Goal: Information Seeking & Learning: Learn about a topic

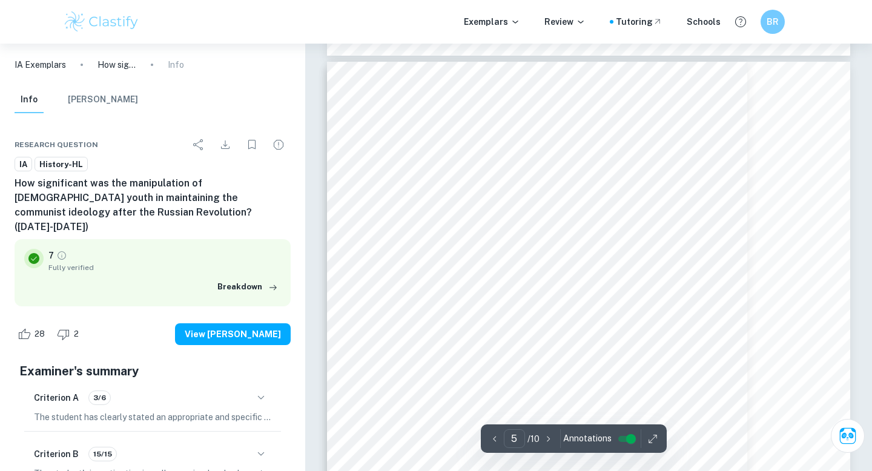
scroll to position [2799, 0]
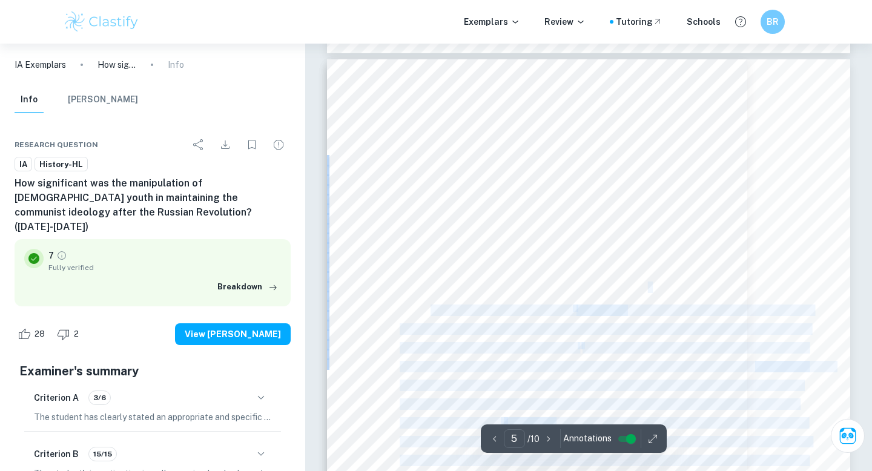
drag, startPoint x: 654, startPoint y: 290, endPoint x: 647, endPoint y: 285, distance: 7.9
click at [647, 285] on div "5 the contradictory pre-revolutionary beliefs and building a solid social hegem…" at bounding box center [588, 397] width 523 height 677
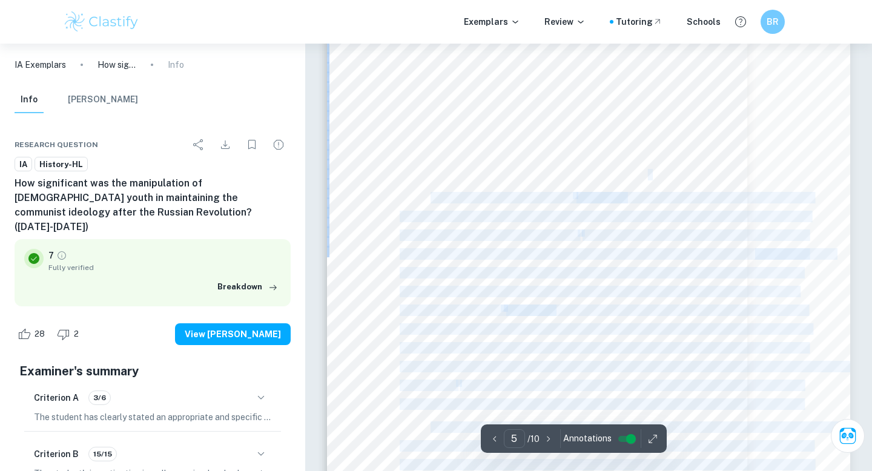
scroll to position [2918, 0]
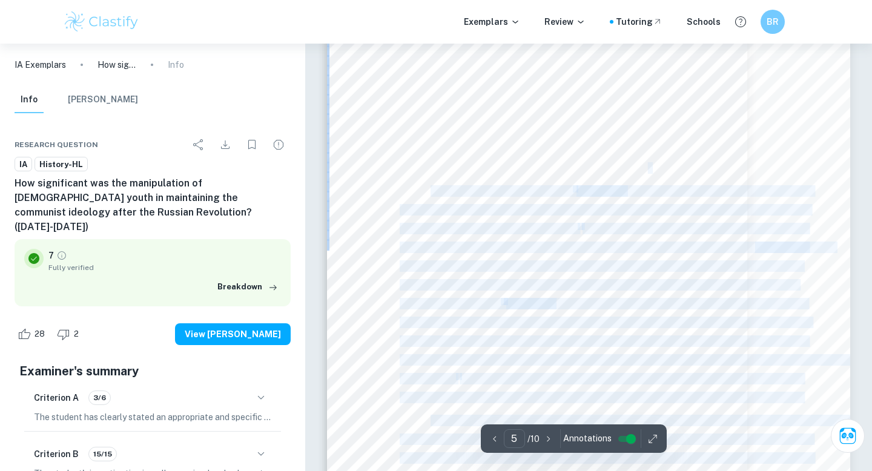
click at [685, 174] on div "5 the contradictory pre-revolutionary beliefs and building a solid social hegem…" at bounding box center [588, 278] width 523 height 677
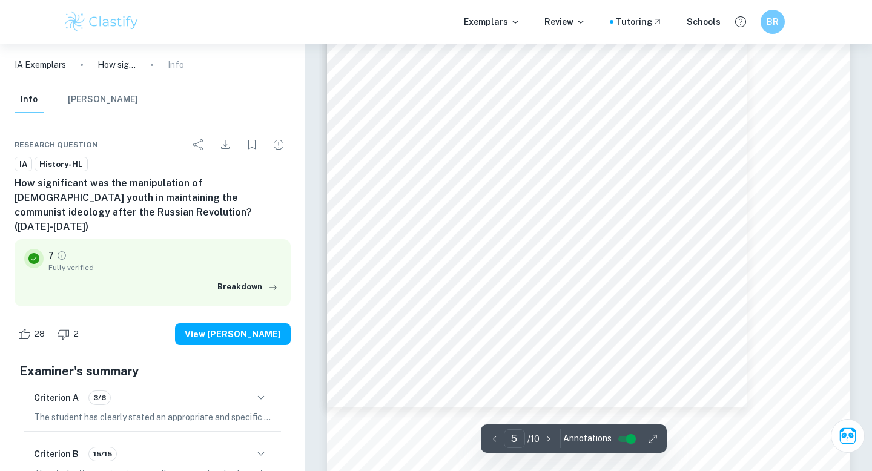
scroll to position [3004, 0]
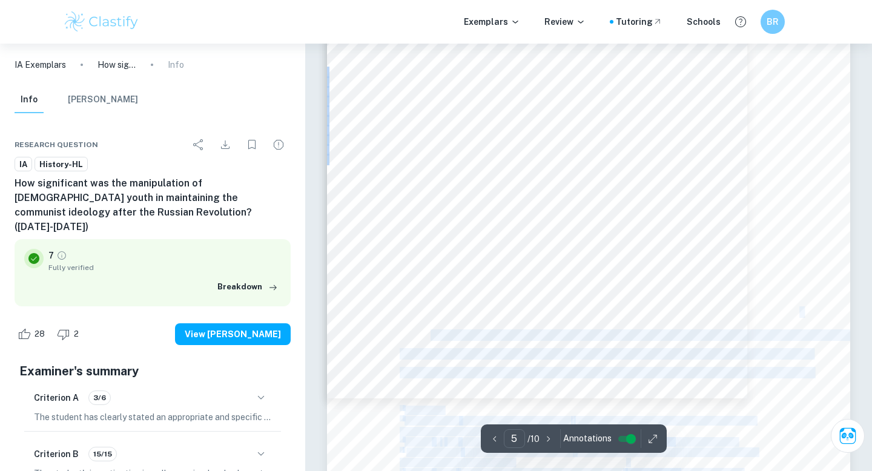
drag, startPoint x: 800, startPoint y: 313, endPoint x: 776, endPoint y: 302, distance: 26.6
click at [776, 302] on div "5 the contradictory pre-revolutionary beliefs and building a solid social hegem…" at bounding box center [588, 193] width 523 height 677
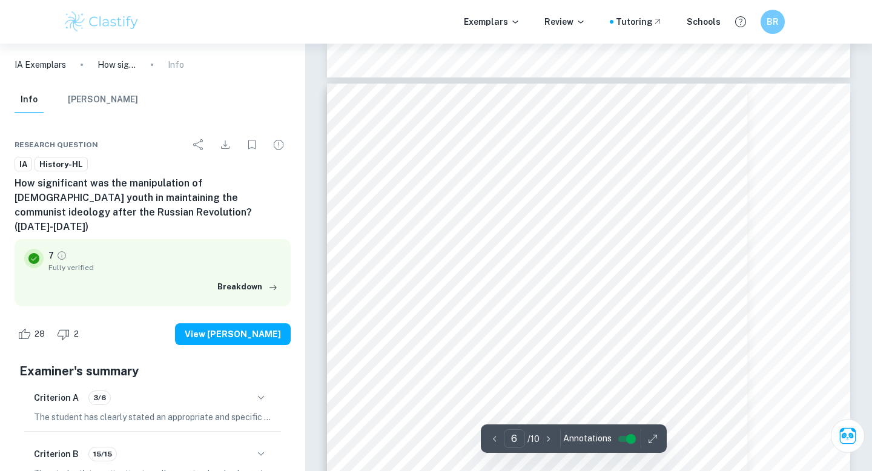
scroll to position [3477, 0]
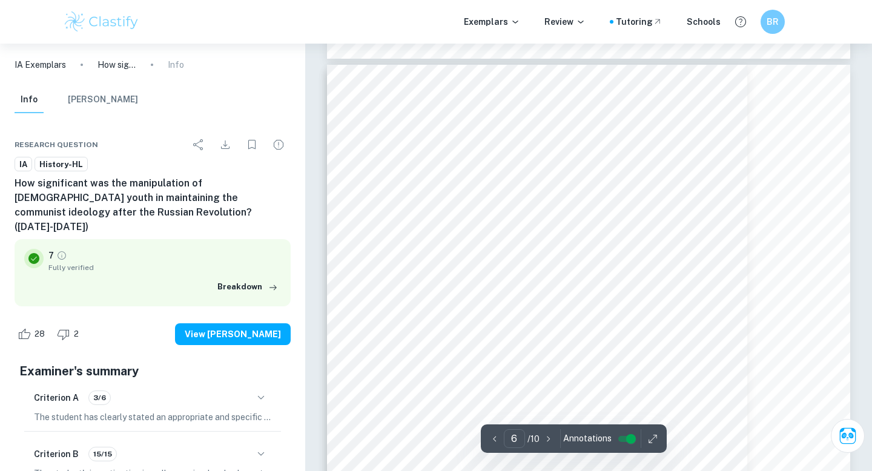
click at [692, 364] on div "6 building up the state 9 . The Komsomol, formally established as the youth div…" at bounding box center [588, 403] width 523 height 677
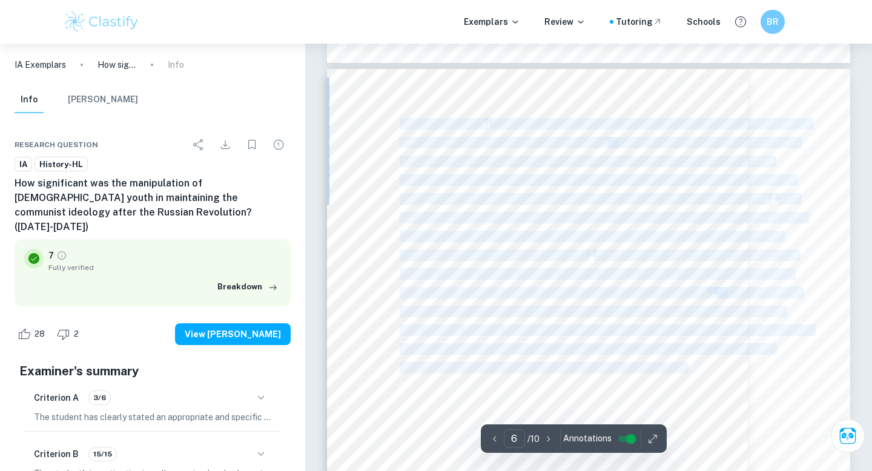
drag, startPoint x: 688, startPoint y: 367, endPoint x: 402, endPoint y: 125, distance: 374.0
click at [402, 125] on div "6 building up the state 9 . The Komsomol, formally established as the youth div…" at bounding box center [588, 407] width 523 height 677
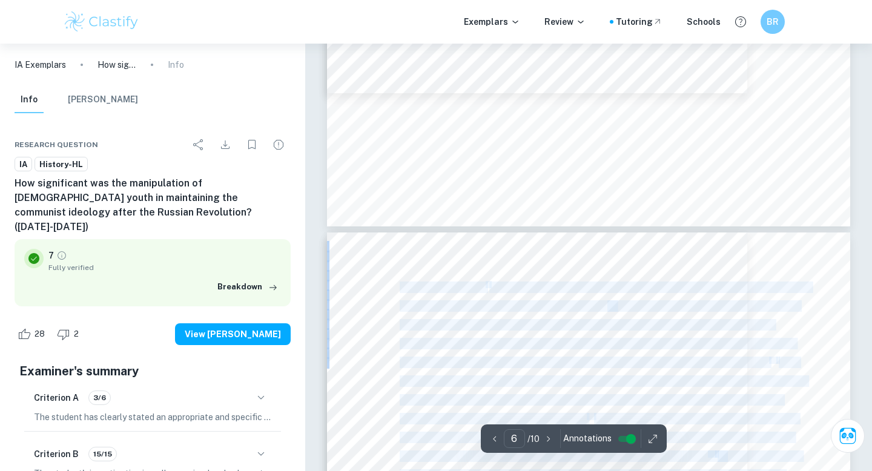
scroll to position [3310, 0]
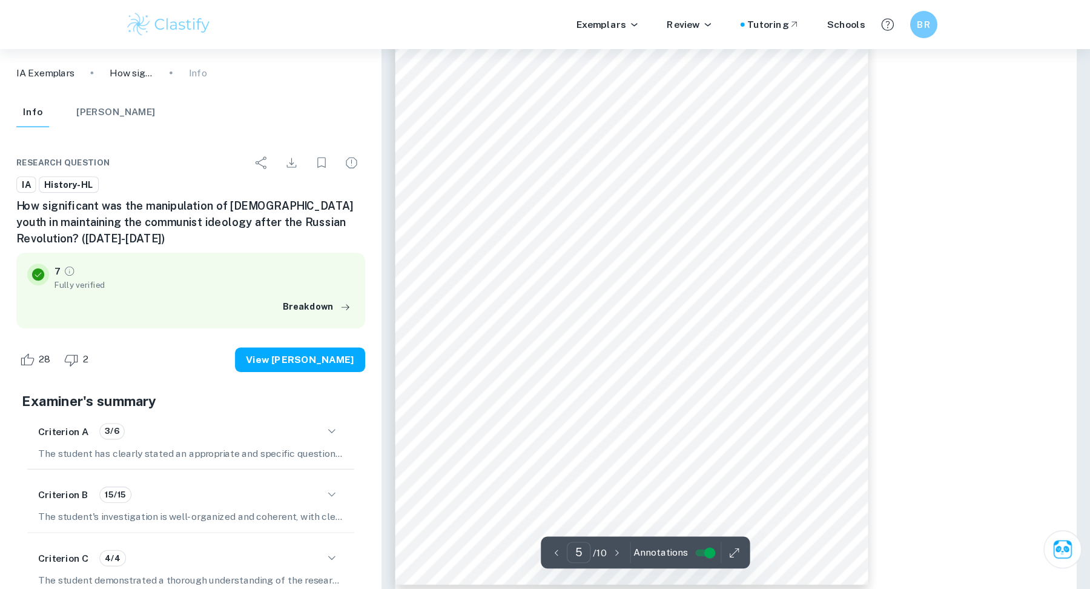
scroll to position [3309, 0]
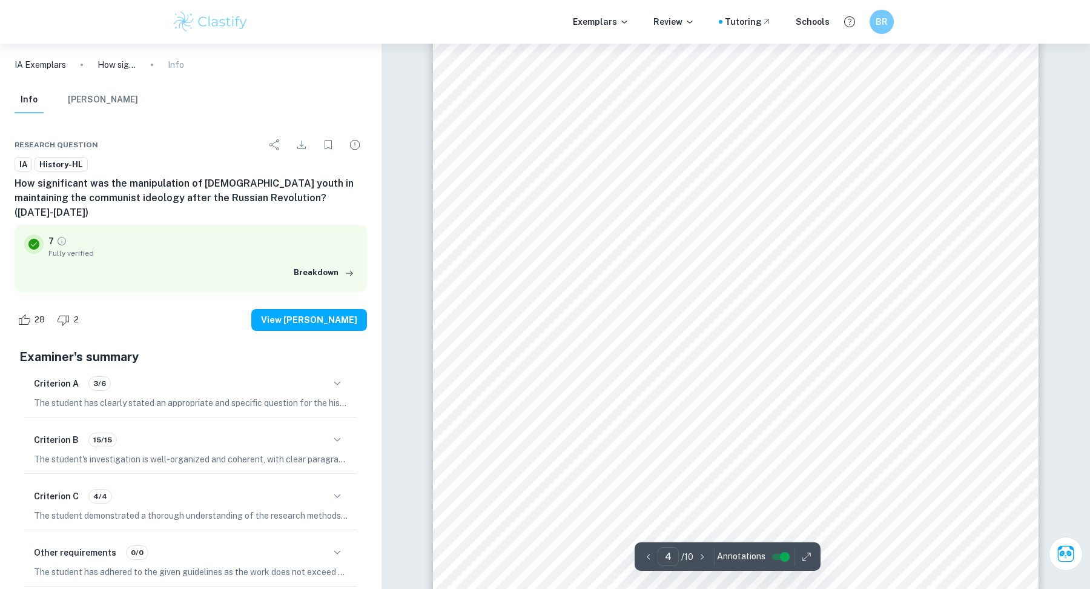
type input "5"
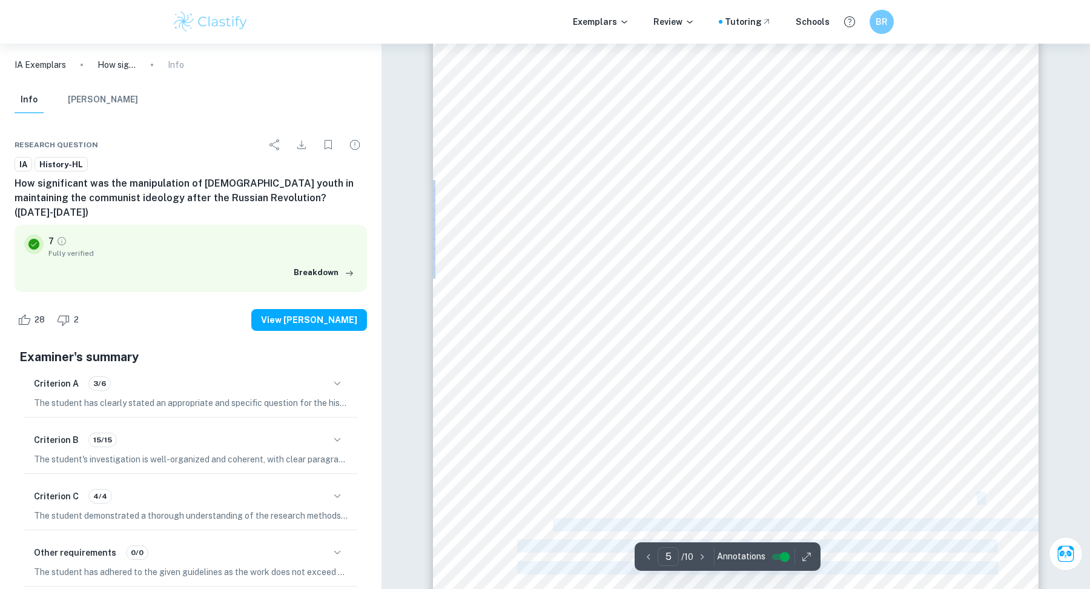
drag, startPoint x: 984, startPoint y: 498, endPoint x: 978, endPoint y: 495, distance: 7.3
click at [978, 495] on div "5 the contradictory pre-revolutionary beliefs and building a solid social hegem…" at bounding box center [736, 360] width 606 height 784
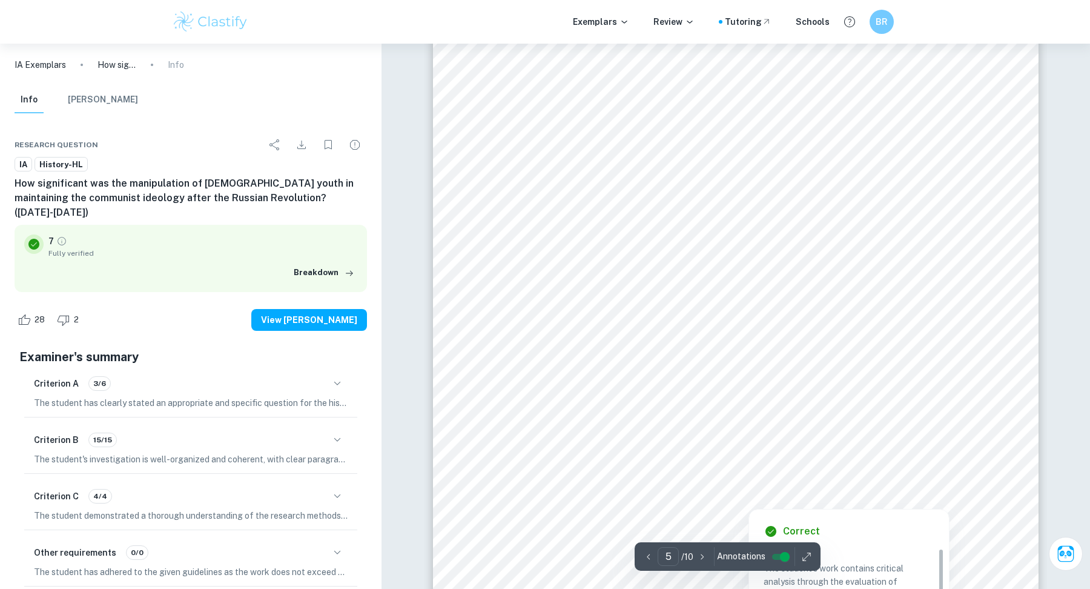
click at [978, 494] on div at bounding box center [748, 495] width 463 height 22
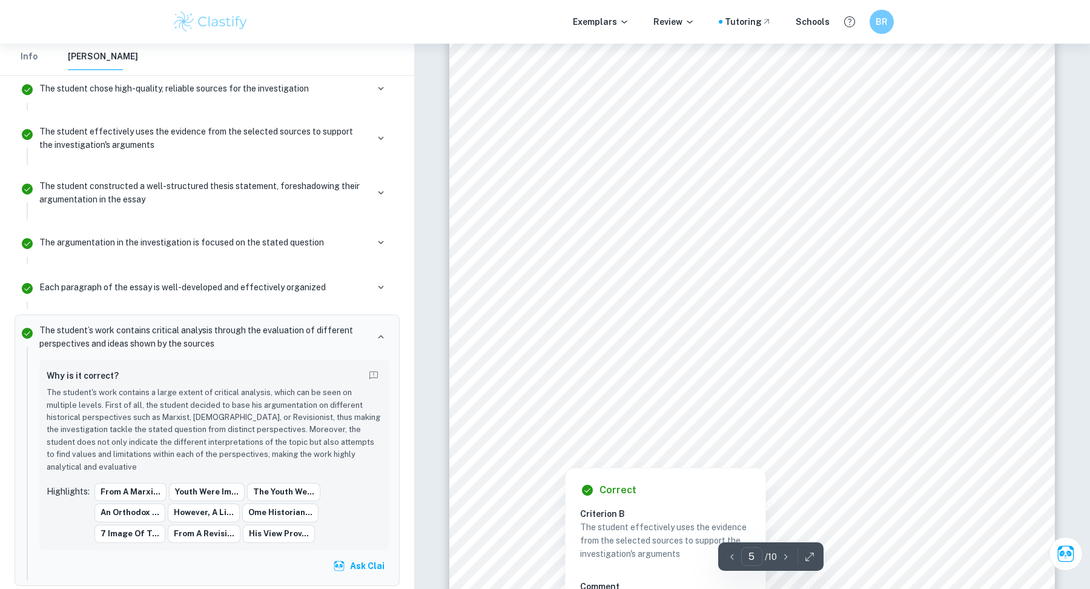
scroll to position [3258, 0]
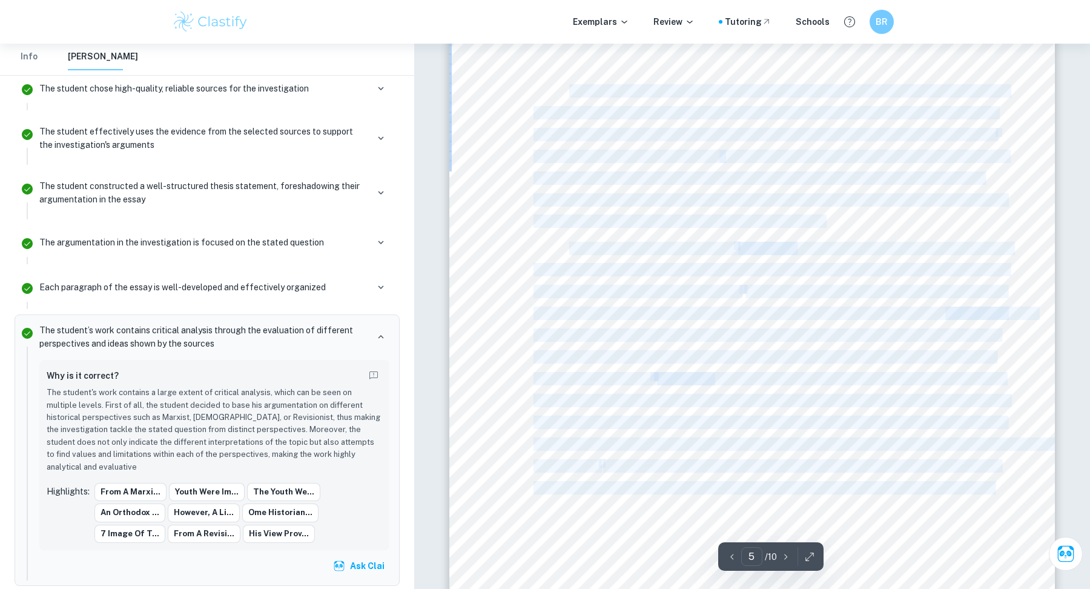
drag, startPoint x: 570, startPoint y: 89, endPoint x: 998, endPoint y: 481, distance: 580.6
click at [998, 481] on div "5 the contradictory pre-revolutionary beliefs and building a solid social hegem…" at bounding box center [753, 350] width 606 height 784
copy div "Firstly, from a Marxist perspective, the youth were fit for the job mainly beca…"
